Goal: Information Seeking & Learning: Learn about a topic

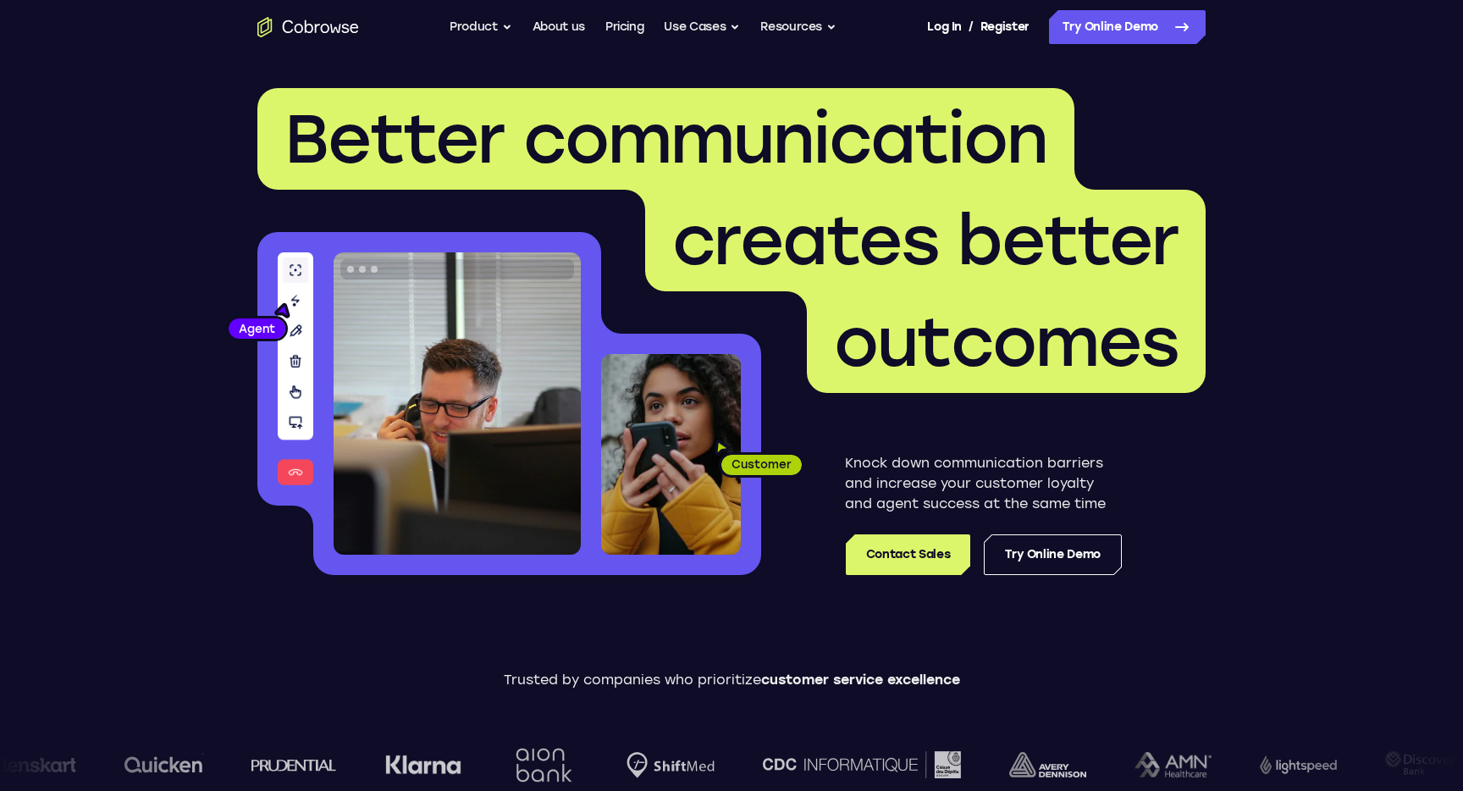
click at [474, 26] on button "Product" at bounding box center [481, 27] width 63 height 34
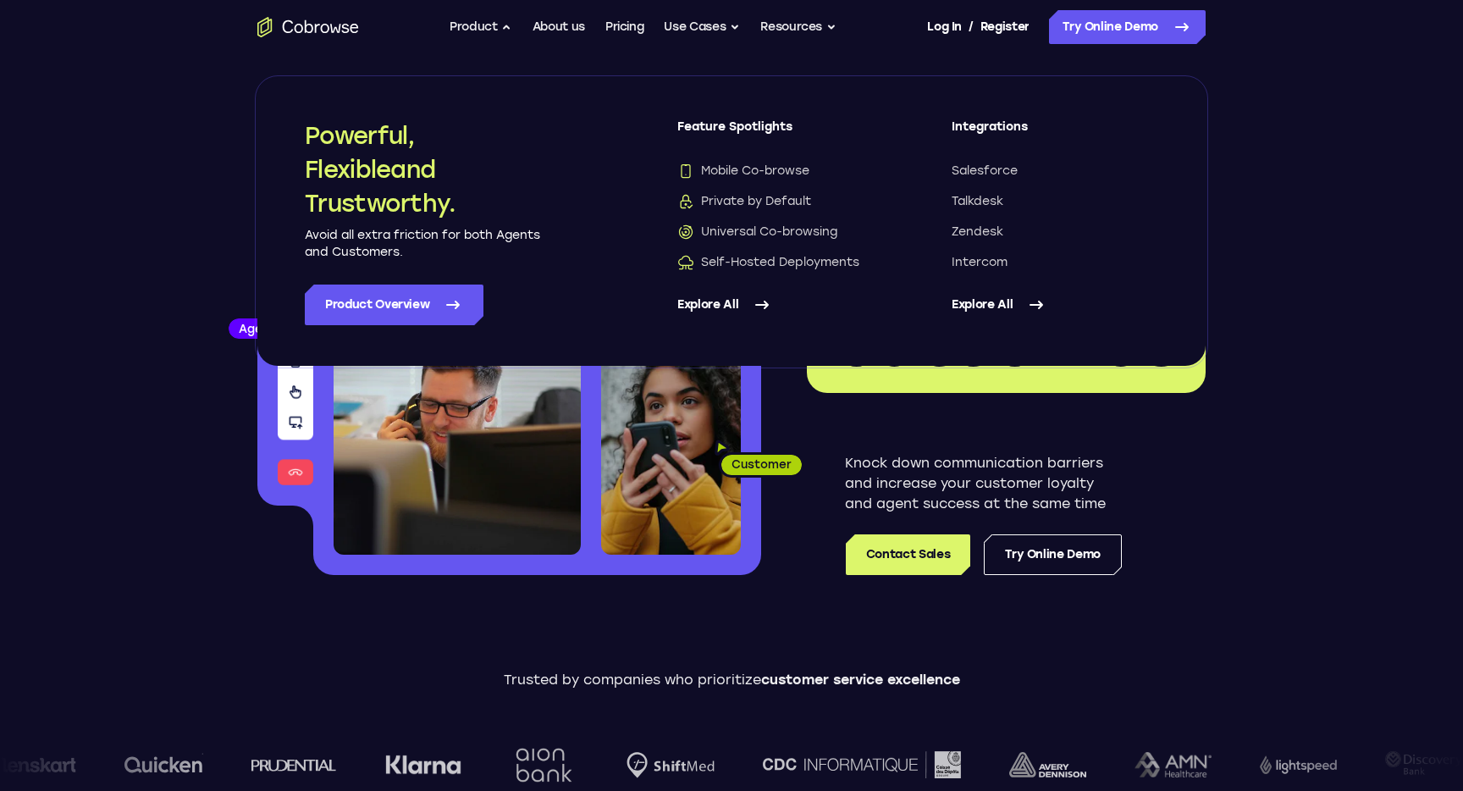
click at [739, 308] on link "Explore All" at bounding box center [781, 305] width 207 height 41
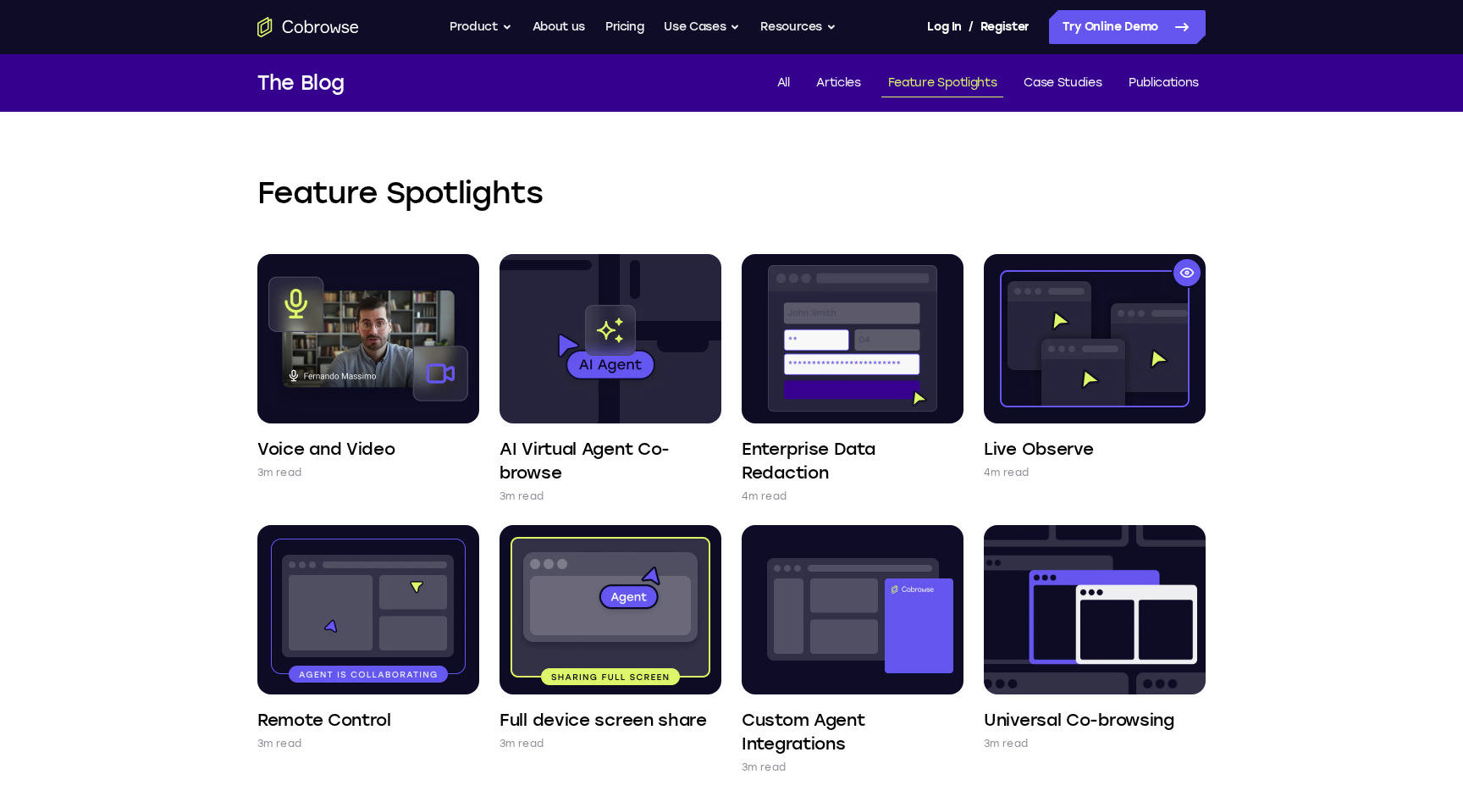
click at [401, 203] on h2 "Feature Spotlights" at bounding box center [731, 193] width 949 height 41
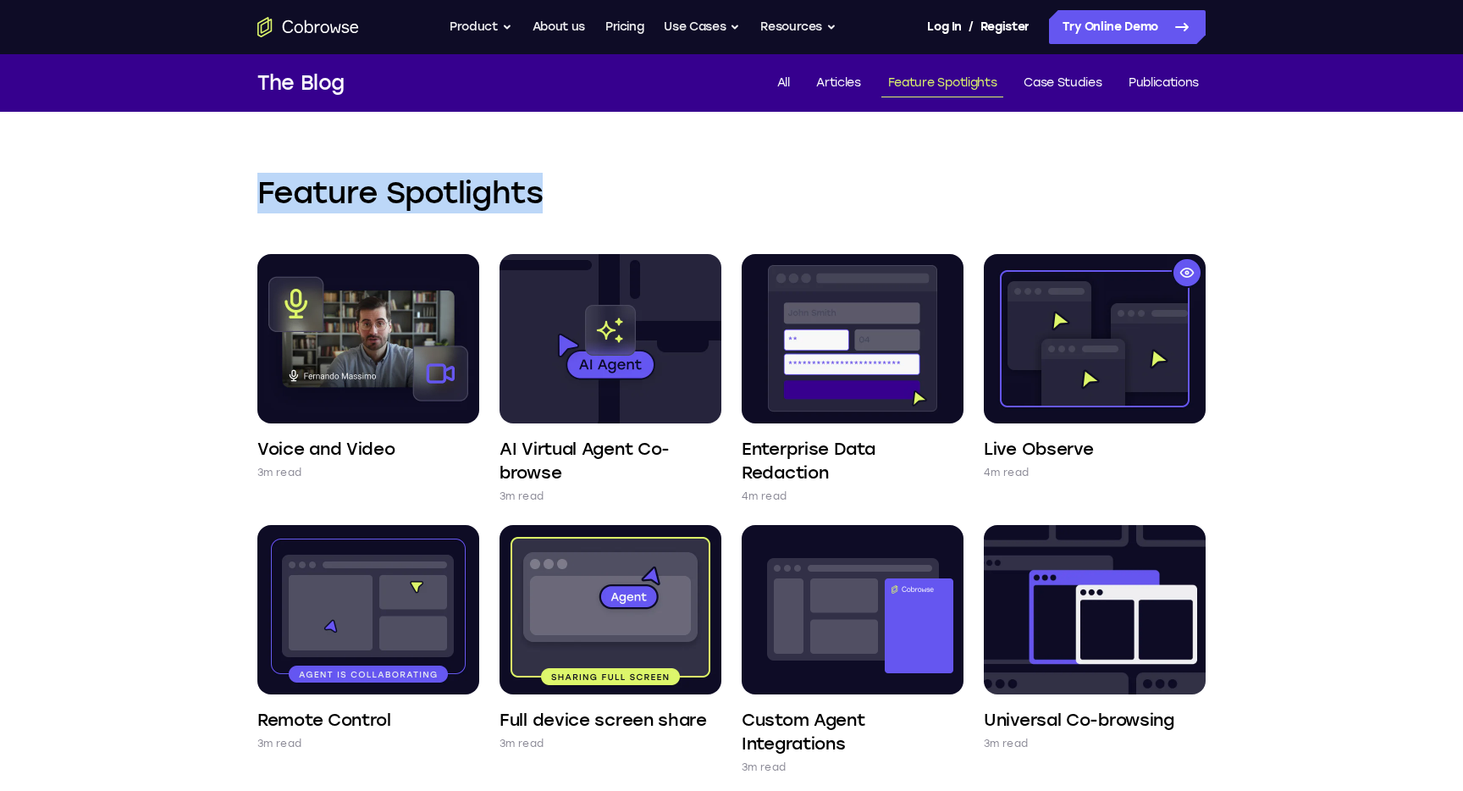
click at [401, 203] on h2 "Feature Spotlights" at bounding box center [731, 193] width 949 height 41
click at [375, 180] on h2 "Feature Spotlights" at bounding box center [731, 193] width 949 height 41
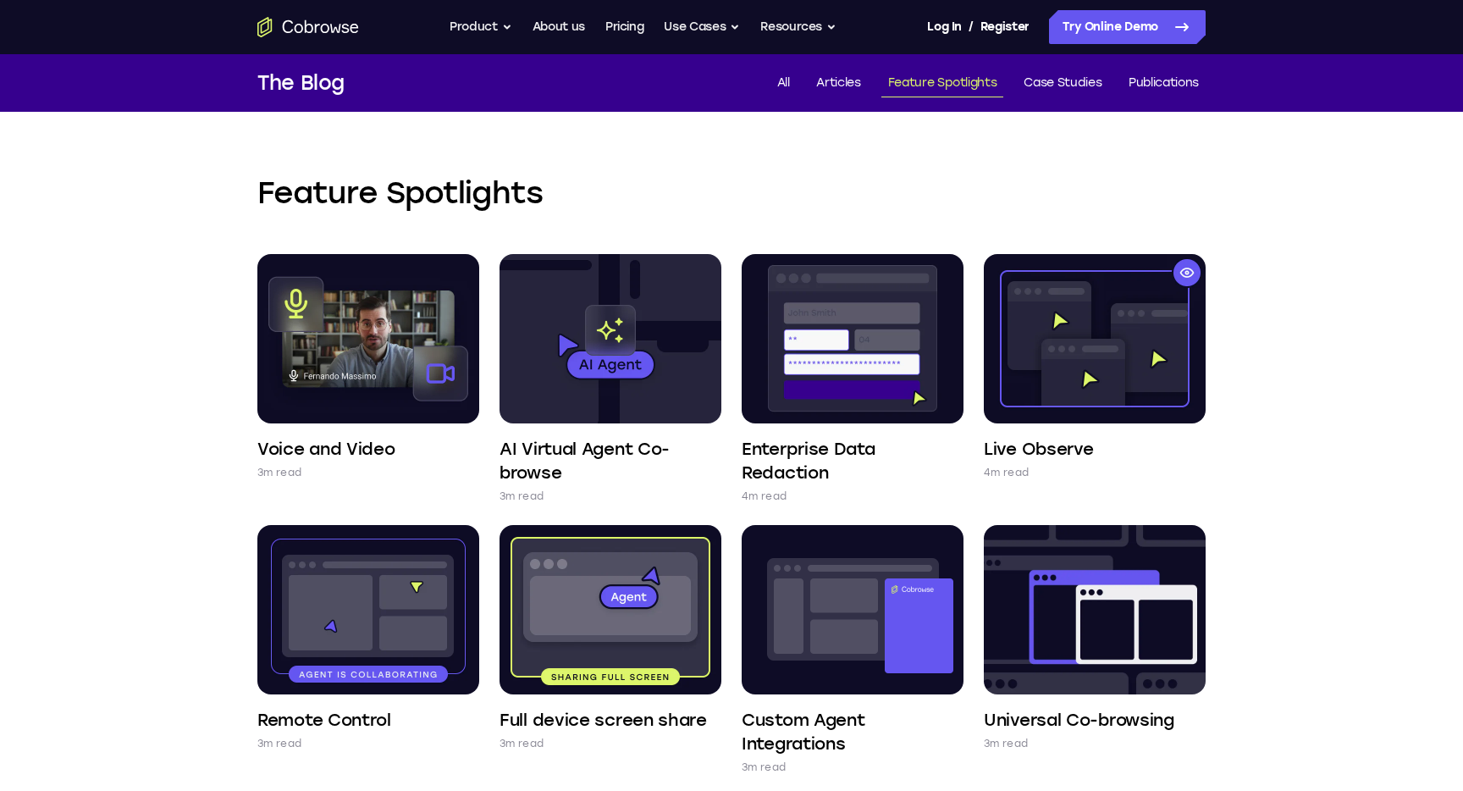
click at [370, 180] on h2 "Feature Spotlights" at bounding box center [731, 193] width 949 height 41
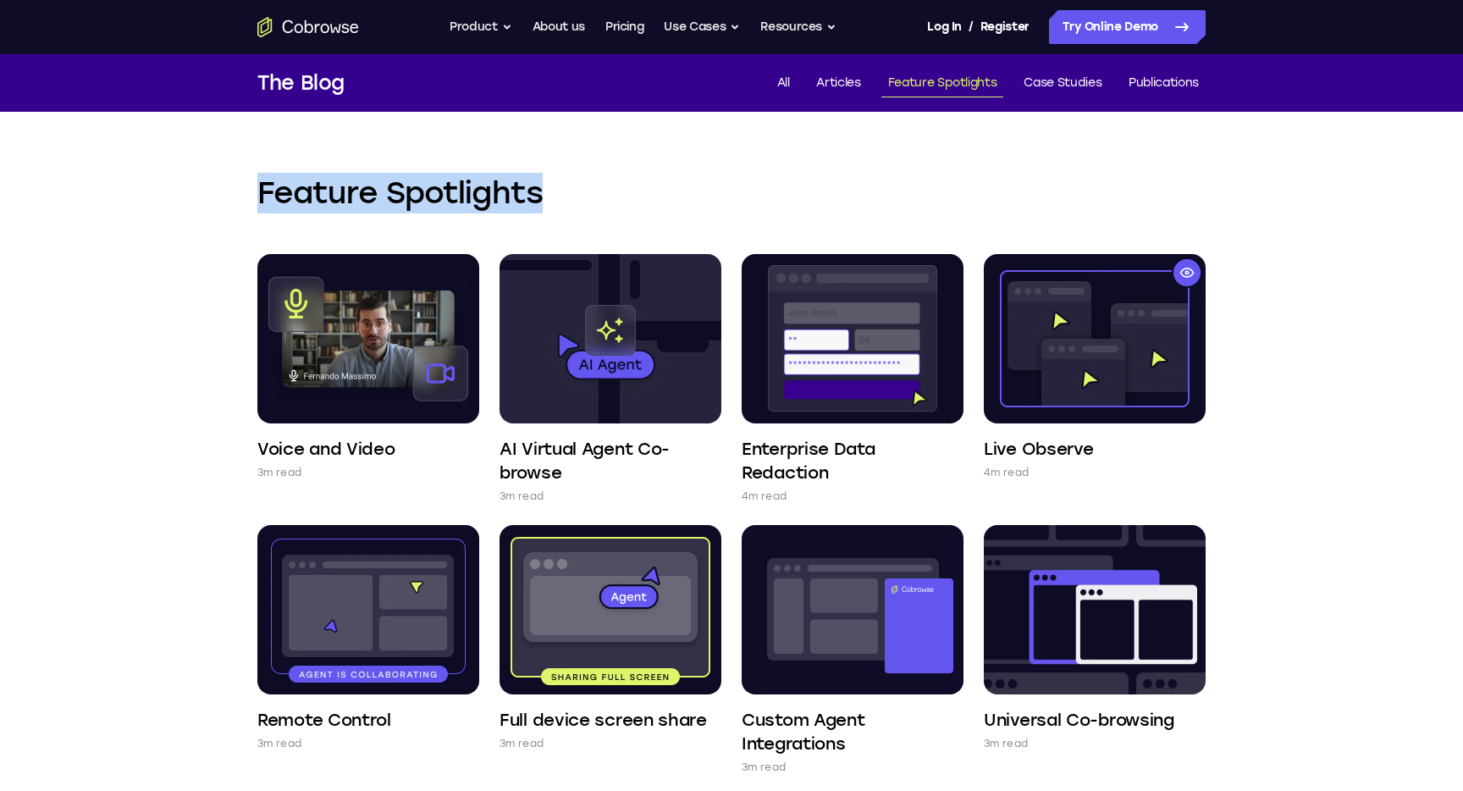
click at [370, 180] on h2 "Feature Spotlights" at bounding box center [731, 193] width 949 height 41
